Goal: Navigation & Orientation: Understand site structure

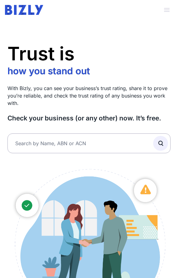
click at [169, 9] on span "button" at bounding box center [167, 10] width 14 height 14
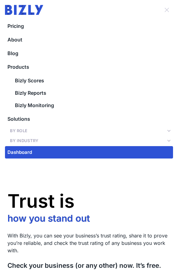
click at [169, 9] on span "button" at bounding box center [167, 10] width 14 height 14
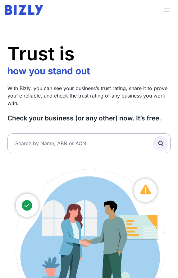
click at [169, 9] on span "button" at bounding box center [167, 10] width 14 height 14
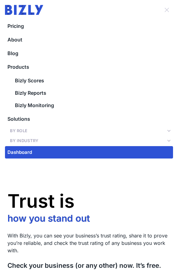
click at [169, 9] on span "button" at bounding box center [167, 10] width 14 height 14
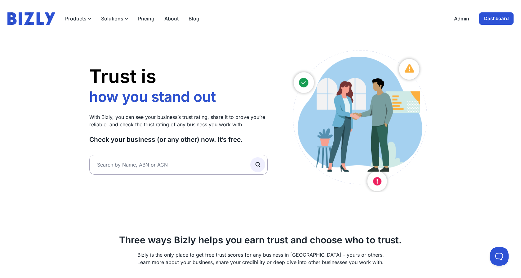
click at [120, 20] on button "Solutions" at bounding box center [114, 18] width 27 height 7
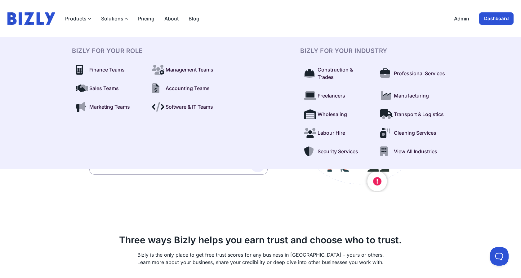
click at [121, 18] on button "Solutions" at bounding box center [114, 18] width 27 height 7
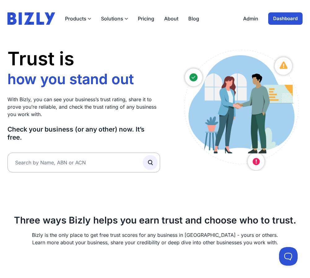
click at [175, 36] on header "Products Bizly Scores Free business assessment Bizly Reports Detailed business …" at bounding box center [155, 18] width 310 height 37
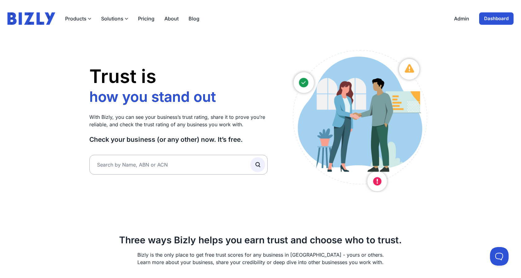
click at [310, 49] on div "Trust is how you stand out who you work with how you grow how you stand out Wit…" at bounding box center [260, 251] width 357 height 429
